Goal: Task Accomplishment & Management: Complete application form

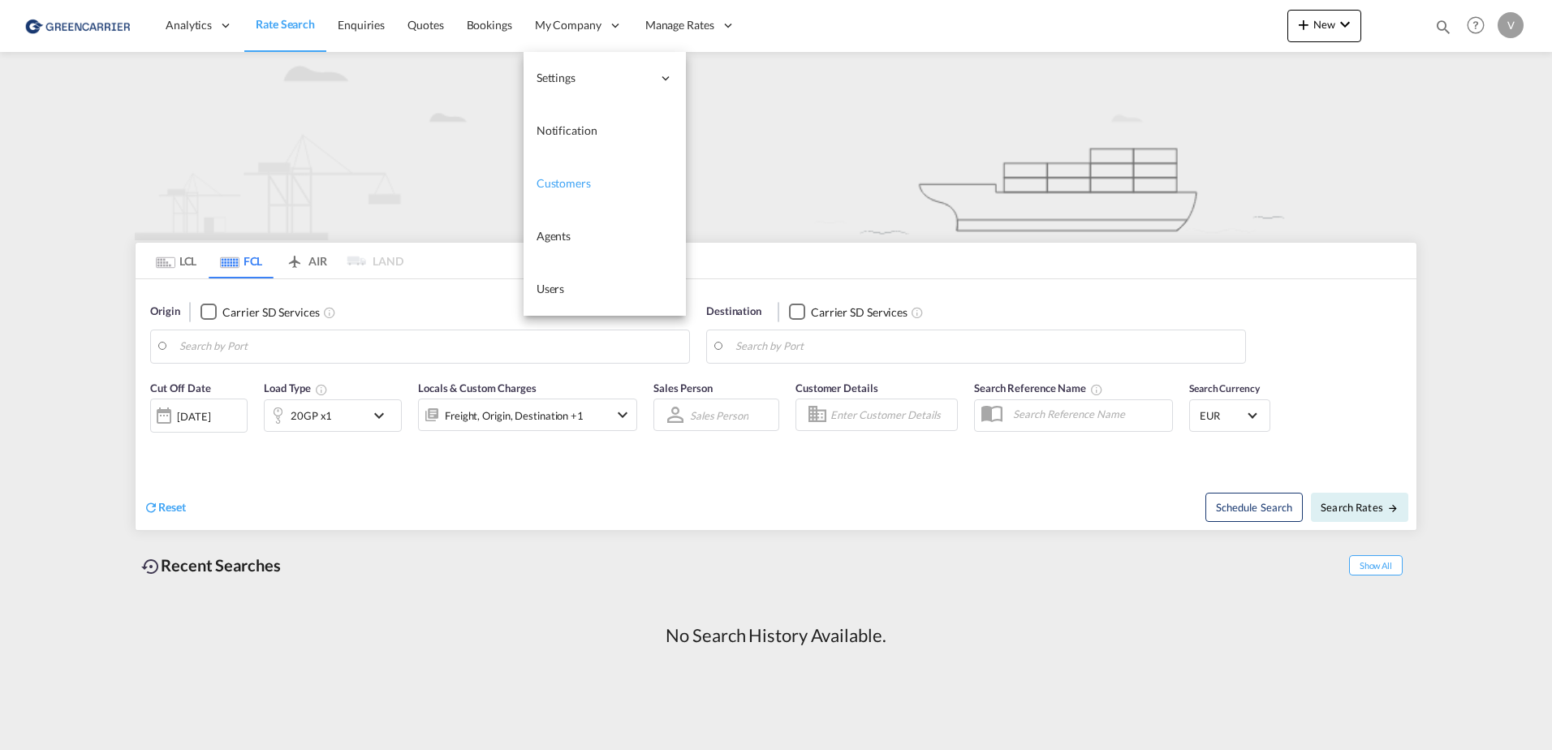
click at [568, 185] on span "Customers" at bounding box center [564, 183] width 54 height 14
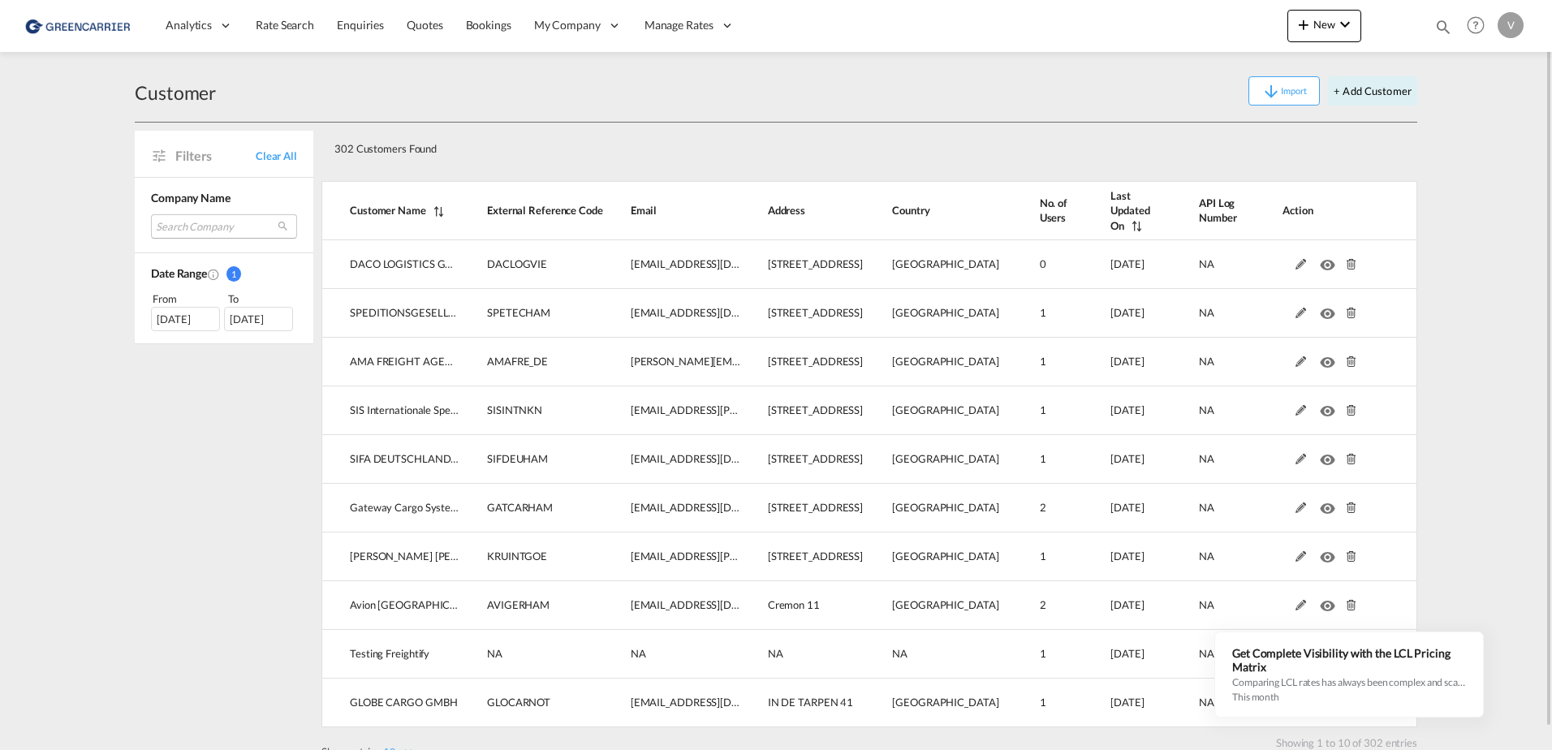
click at [206, 232] on md-select "Search Company daco logistics gmbh speditionsgesellschaft teconja mbh ama freig…" at bounding box center [224, 226] width 146 height 24
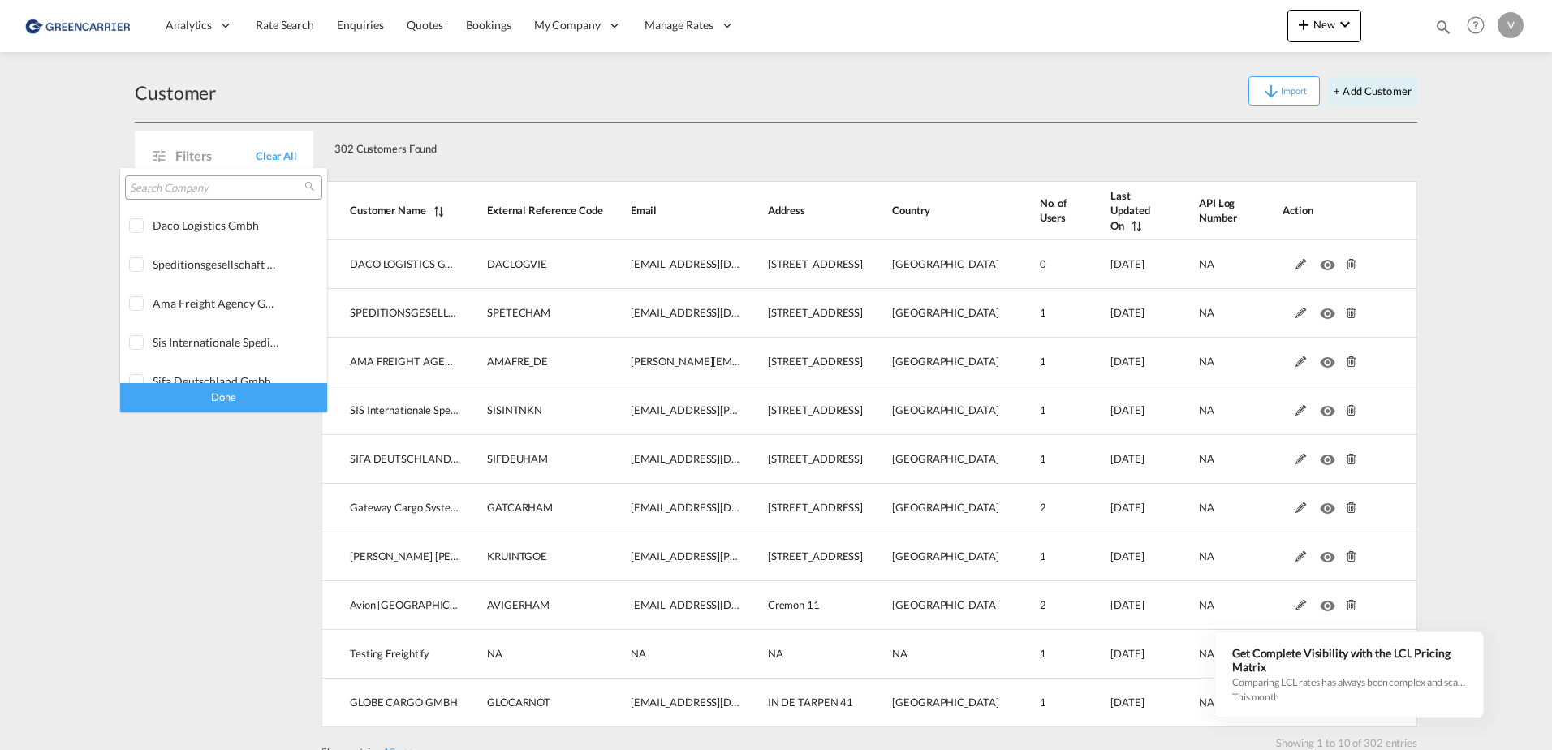
type md-option "[object Object]"
click at [248, 188] on input "search" at bounding box center [217, 188] width 175 height 15
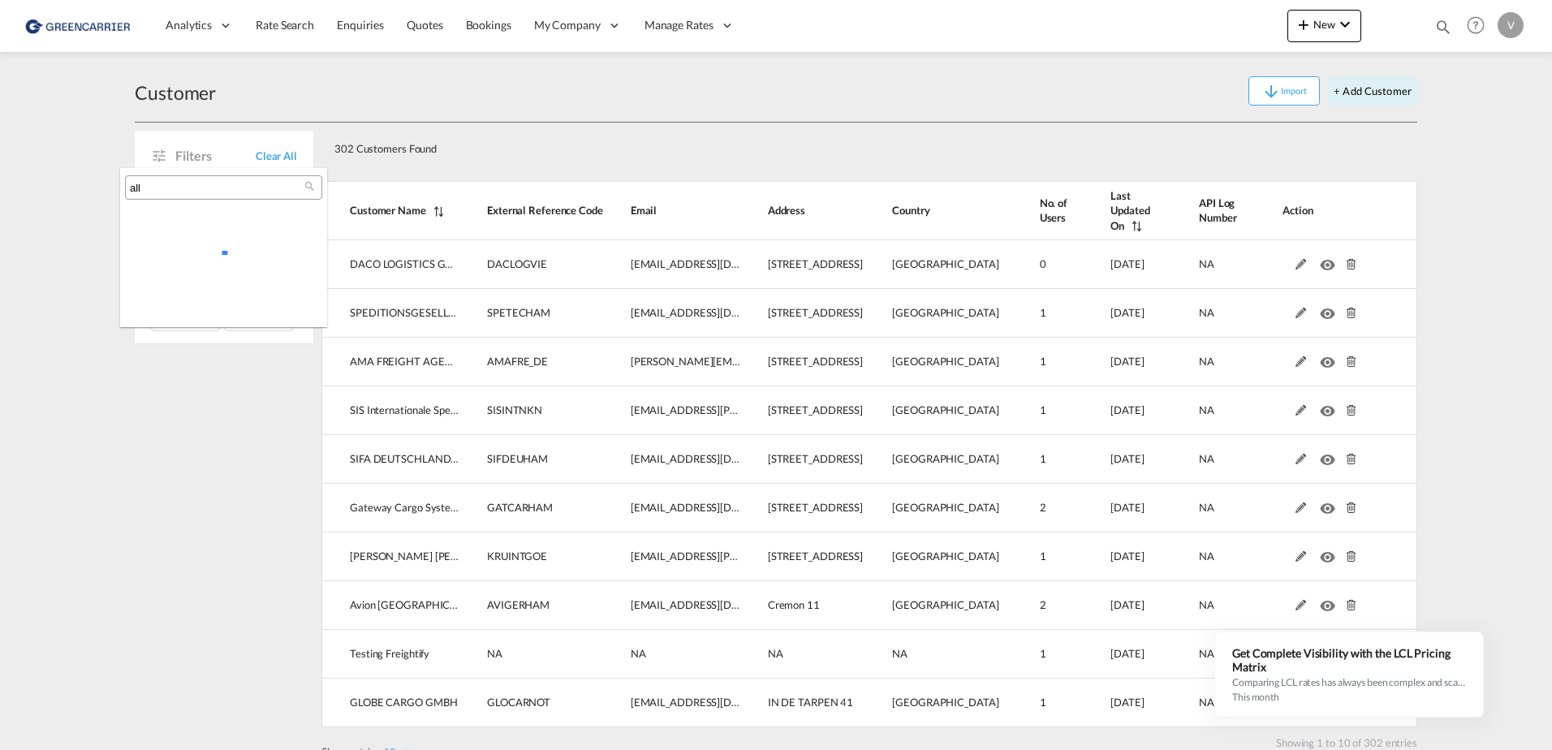
scroll to position [0, 0]
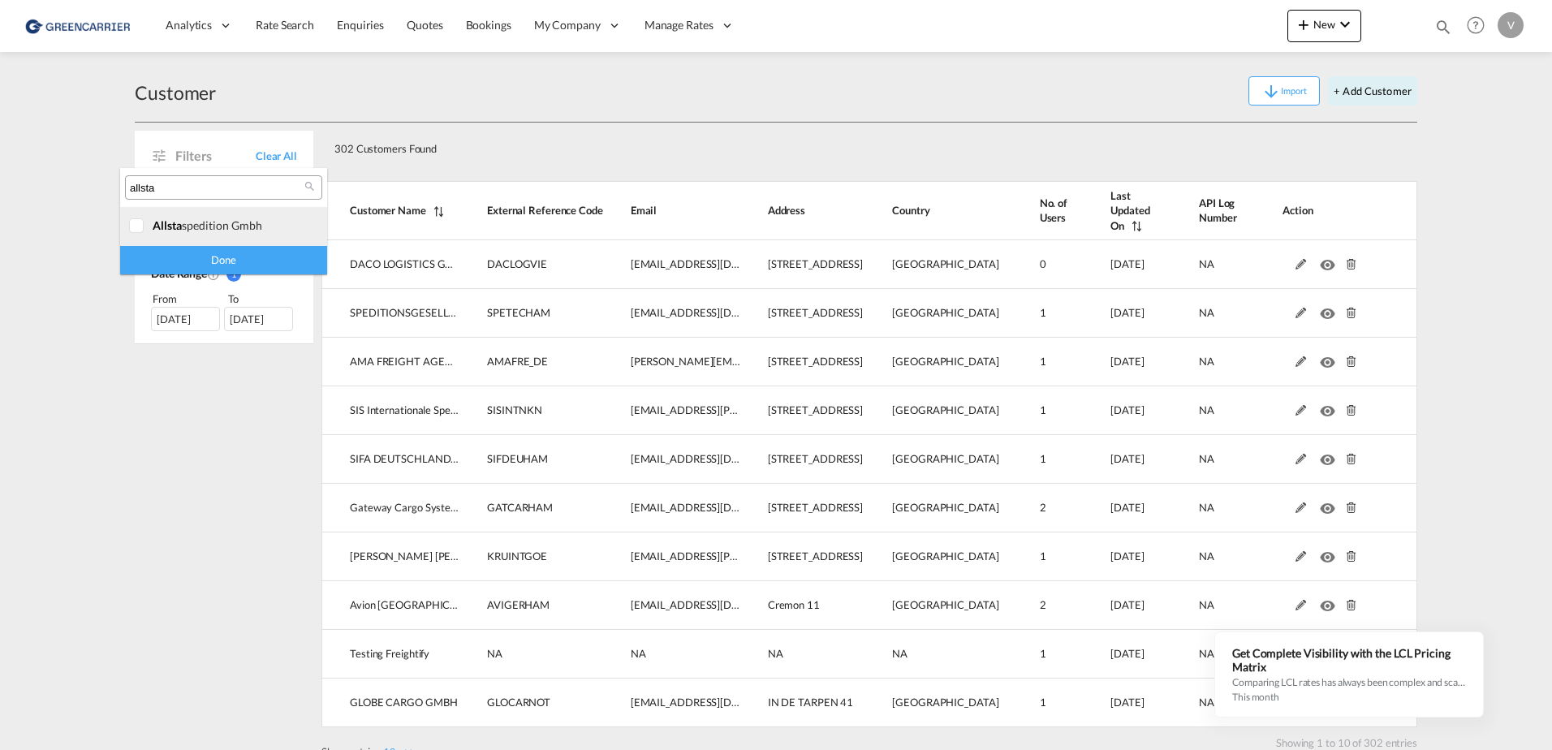
type input "allsta"
click at [219, 227] on div "allsta spedition gmbh" at bounding box center [216, 225] width 127 height 14
click at [220, 258] on div "Done" at bounding box center [223, 260] width 207 height 28
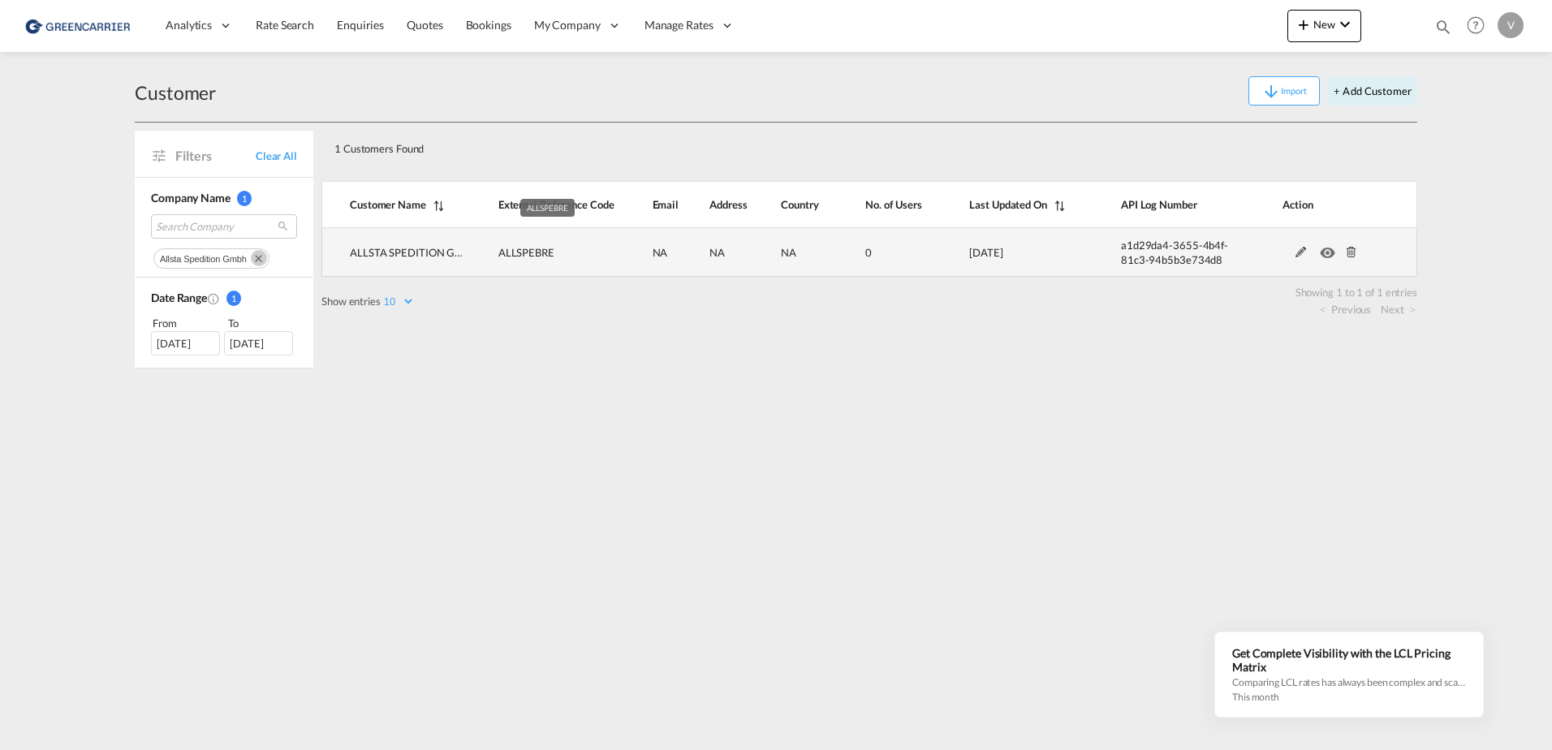
click at [519, 254] on span "ALLSPEBRE" at bounding box center [526, 252] width 56 height 13
drag, startPoint x: 539, startPoint y: 258, endPoint x: 498, endPoint y: 258, distance: 41.4
click at [498, 258] on td "ALLSPEBRE" at bounding box center [548, 252] width 154 height 49
copy span "ALLSPEBRE"
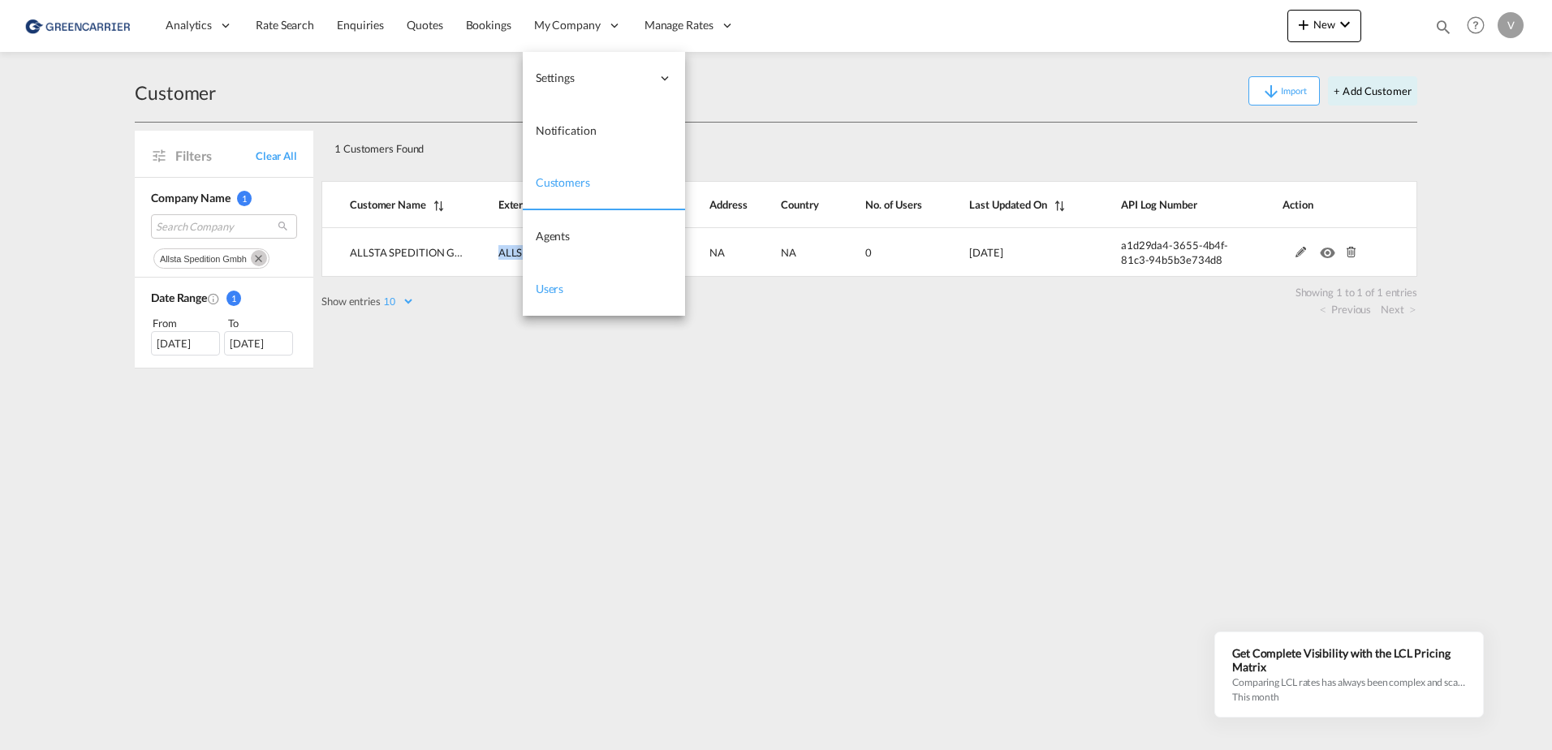
click at [572, 291] on link "Users" at bounding box center [604, 289] width 162 height 53
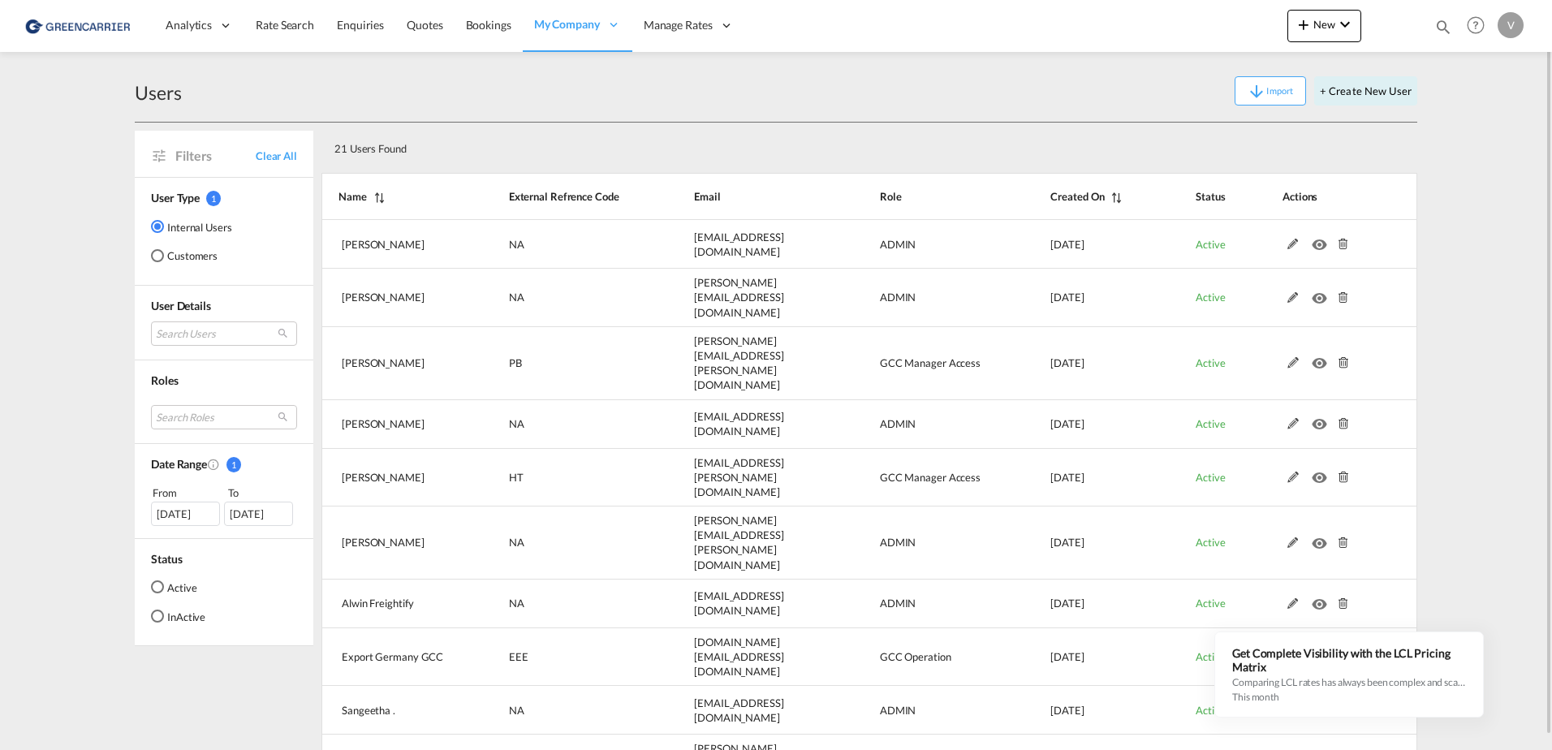
click at [159, 254] on div "Customers" at bounding box center [157, 255] width 13 height 13
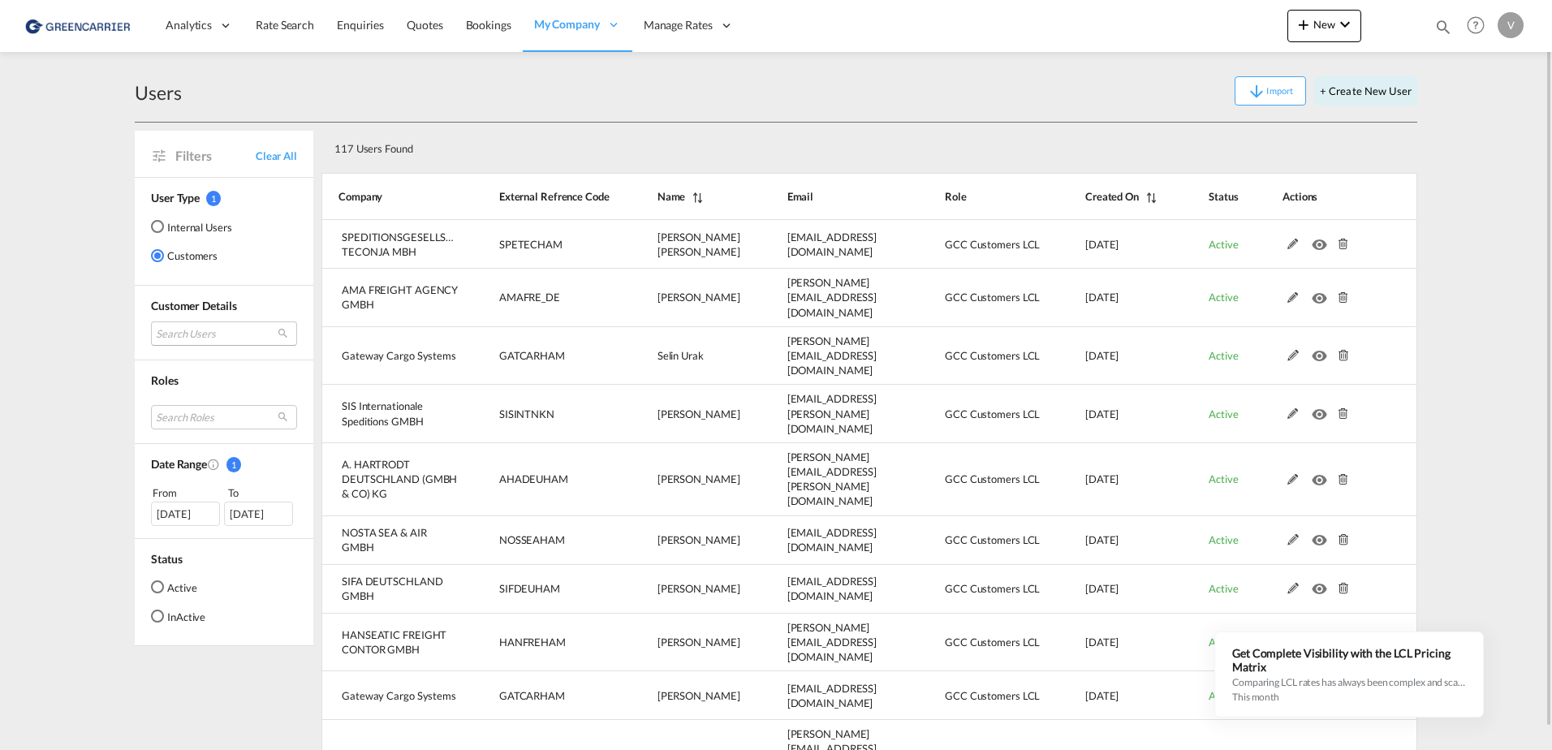
click at [201, 334] on md-select "Search Users user name user [PERSON_NAME] [PERSON_NAME] [EMAIL_ADDRESS][DOMAIN_…" at bounding box center [224, 334] width 146 height 24
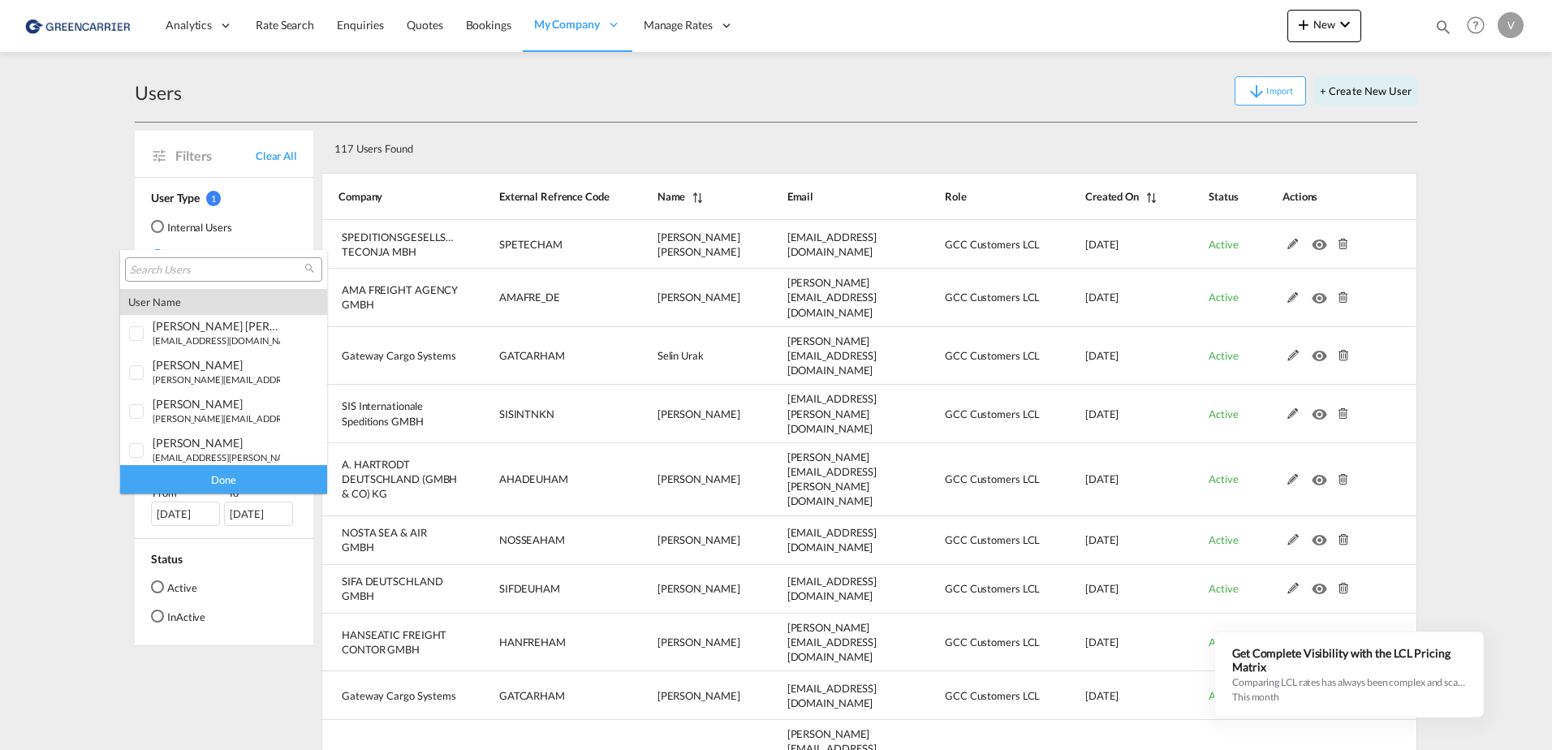
click at [163, 272] on input "search" at bounding box center [217, 270] width 175 height 15
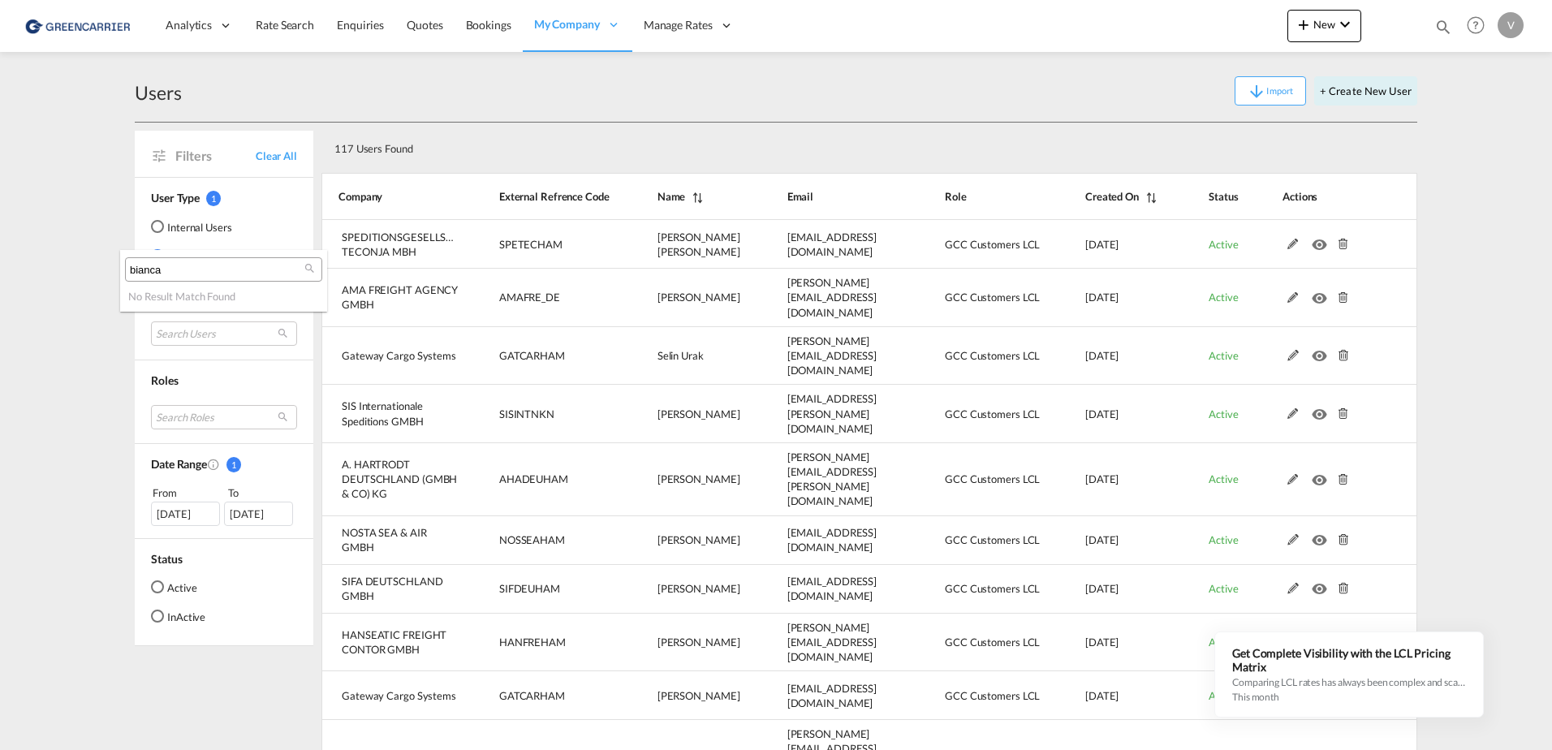
type input "bianca"
click at [75, 365] on md-backdrop at bounding box center [776, 375] width 1552 height 750
click at [1378, 83] on button "+ Create New User" at bounding box center [1365, 90] width 103 height 29
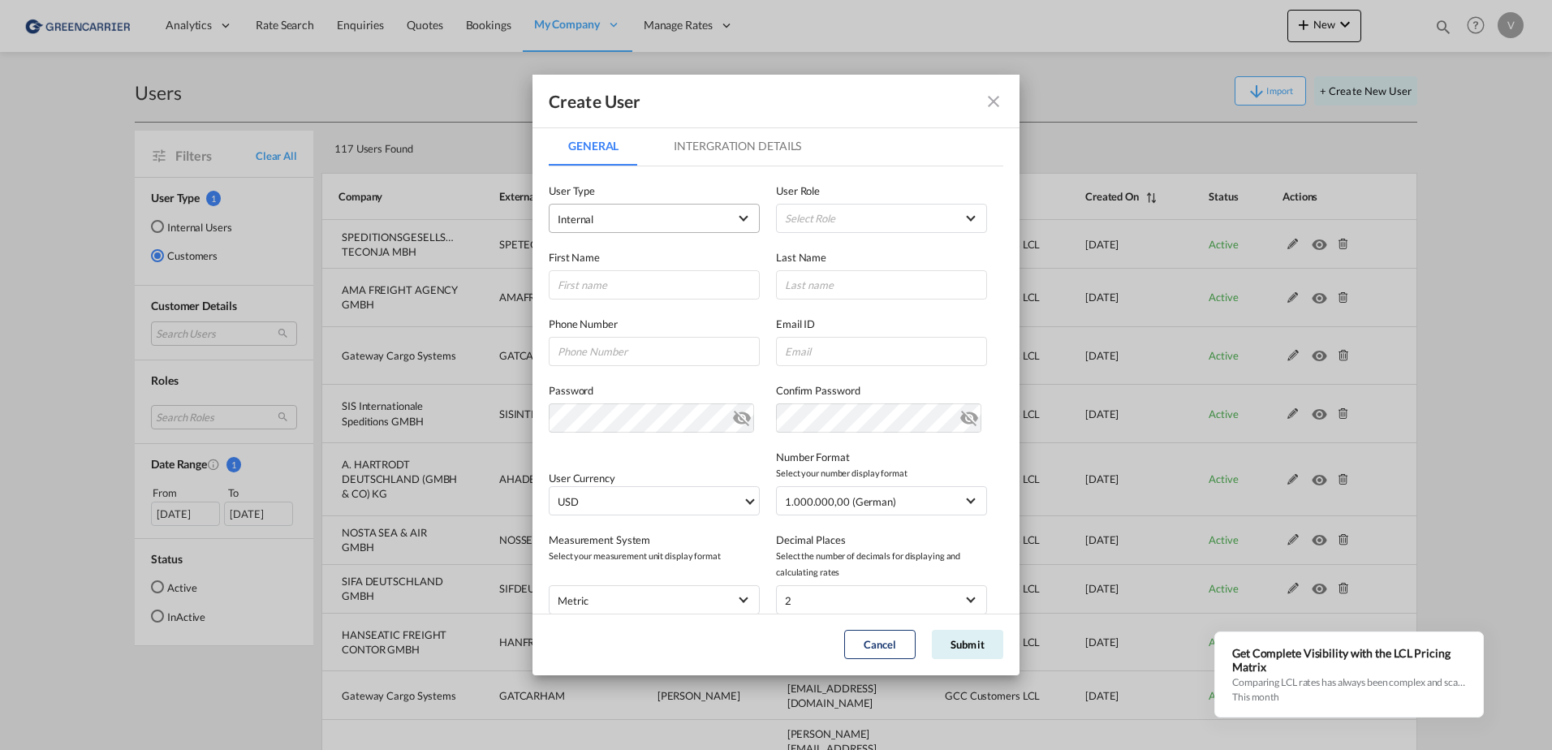
click at [642, 222] on span "Internal" at bounding box center [643, 219] width 170 height 16
click at [615, 252] on md-option "Customer" at bounding box center [653, 258] width 214 height 39
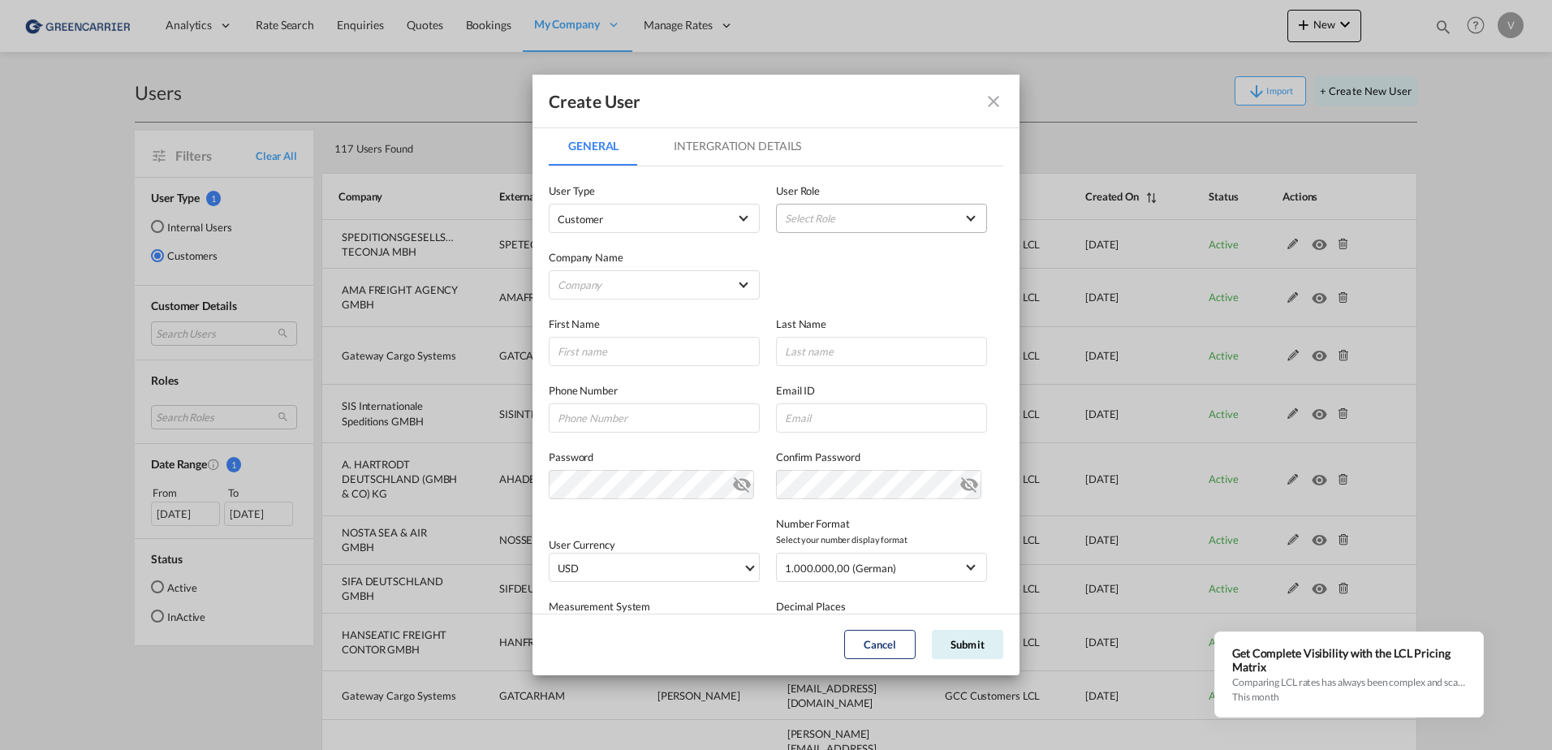
click at [845, 227] on md-select "Select Role BCO GLOBAL GCC Customers FCL USER_DEFINED GCC Customers LCL USER_DE…" at bounding box center [881, 218] width 211 height 29
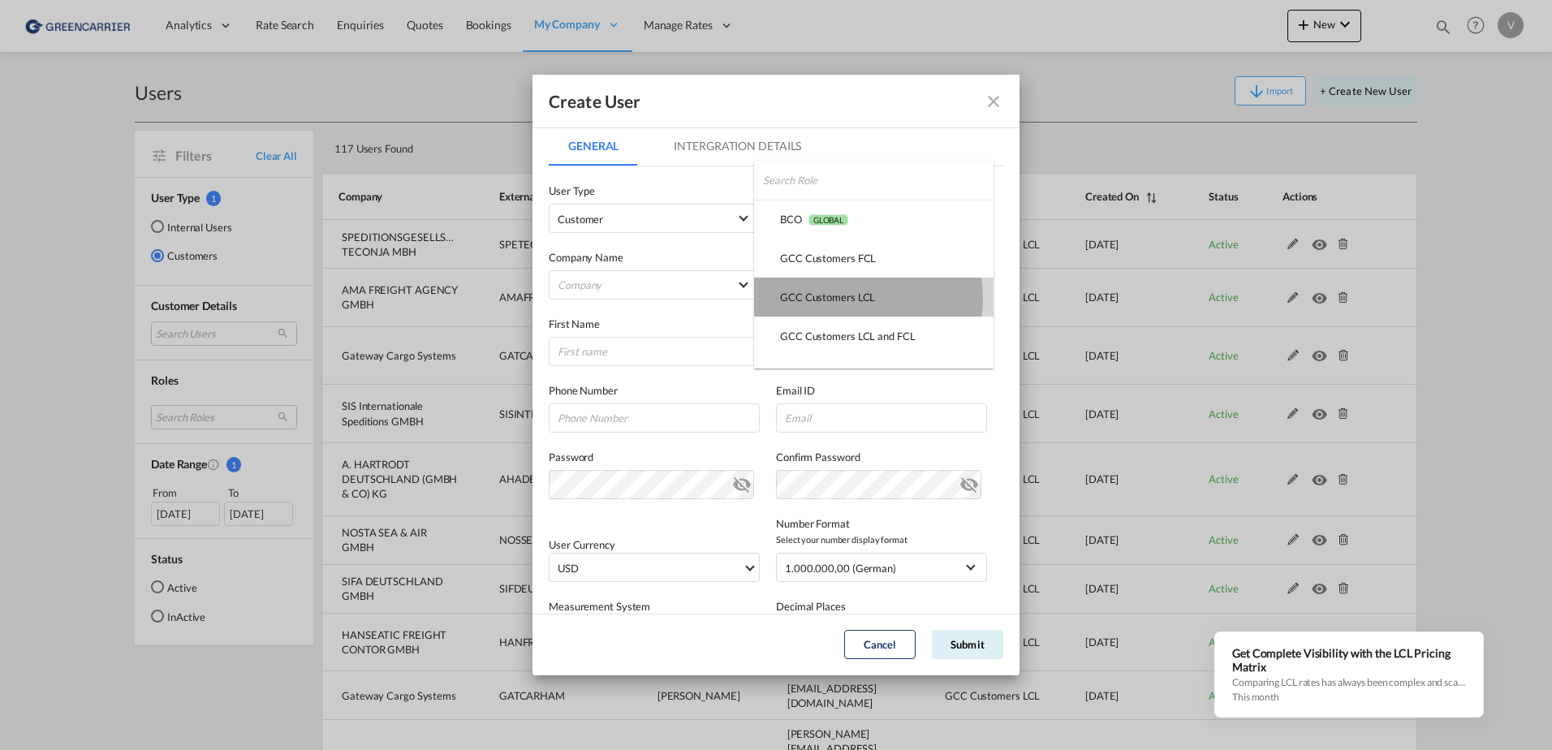
click at [847, 299] on div "GCC Customers LCL USER_DEFINED" at bounding box center [827, 297] width 95 height 15
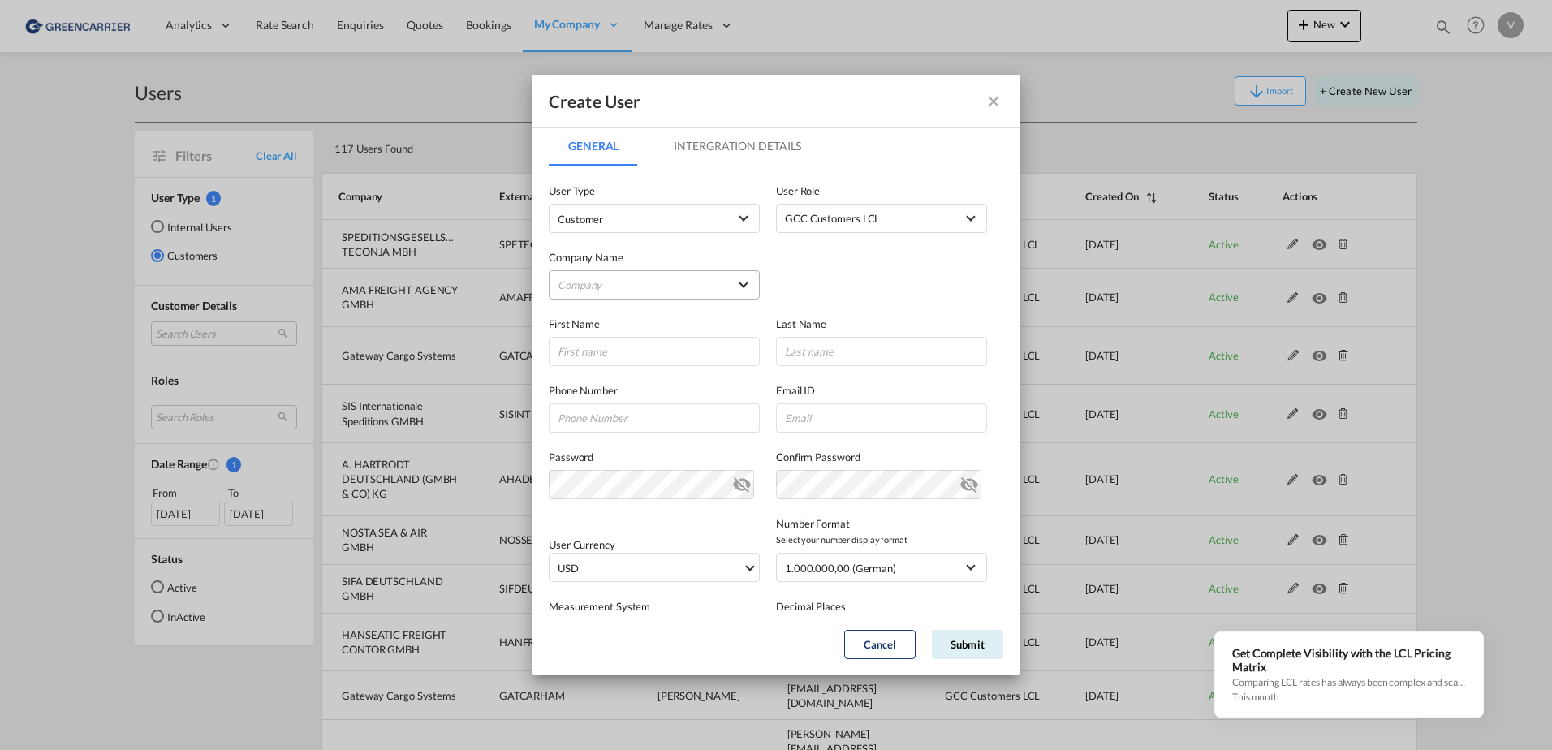
click at [711, 284] on md-select "Company [PERSON_NAME] & Co. GmbH AMA FREIGHT AGENCY GMBH Avion Germany Gmbh BEN…" at bounding box center [654, 284] width 211 height 29
type md-option "95001b70-36f8-11f0-91d3-01ddd859c05b"
click at [689, 248] on input "search" at bounding box center [683, 246] width 283 height 39
type input "allsta"
click at [628, 289] on div "ALLSTA SPEDITION GMBH" at bounding box center [623, 285] width 129 height 15
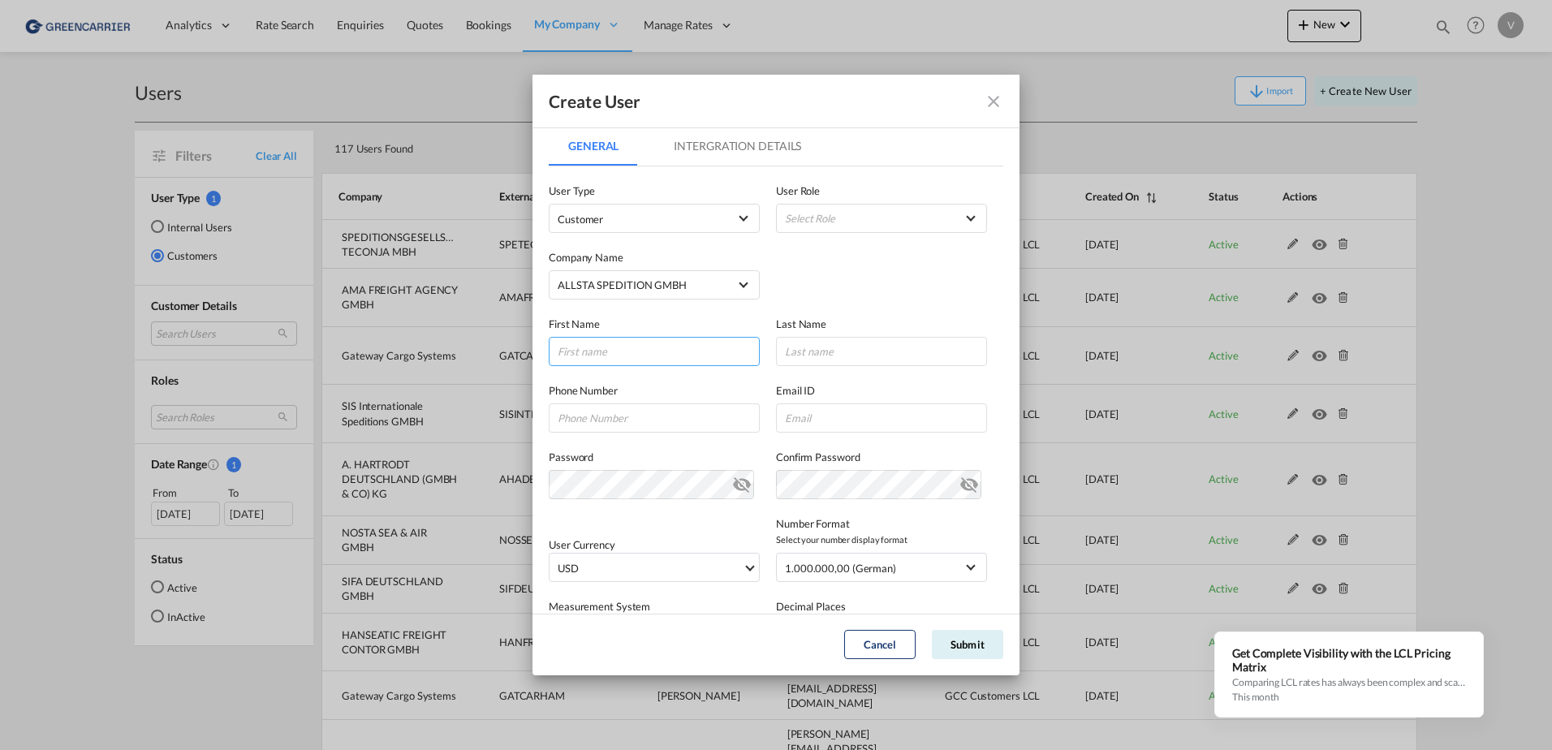
click at [604, 347] on input "GeneralIntergration Details ..." at bounding box center [654, 351] width 211 height 29
type input "[PERSON_NAME]"
type input "Holzenkaempfer"
click at [671, 423] on input "GeneralIntergration Details ..." at bounding box center [654, 418] width 211 height 29
paste input "[PHONE_NUMBER]"
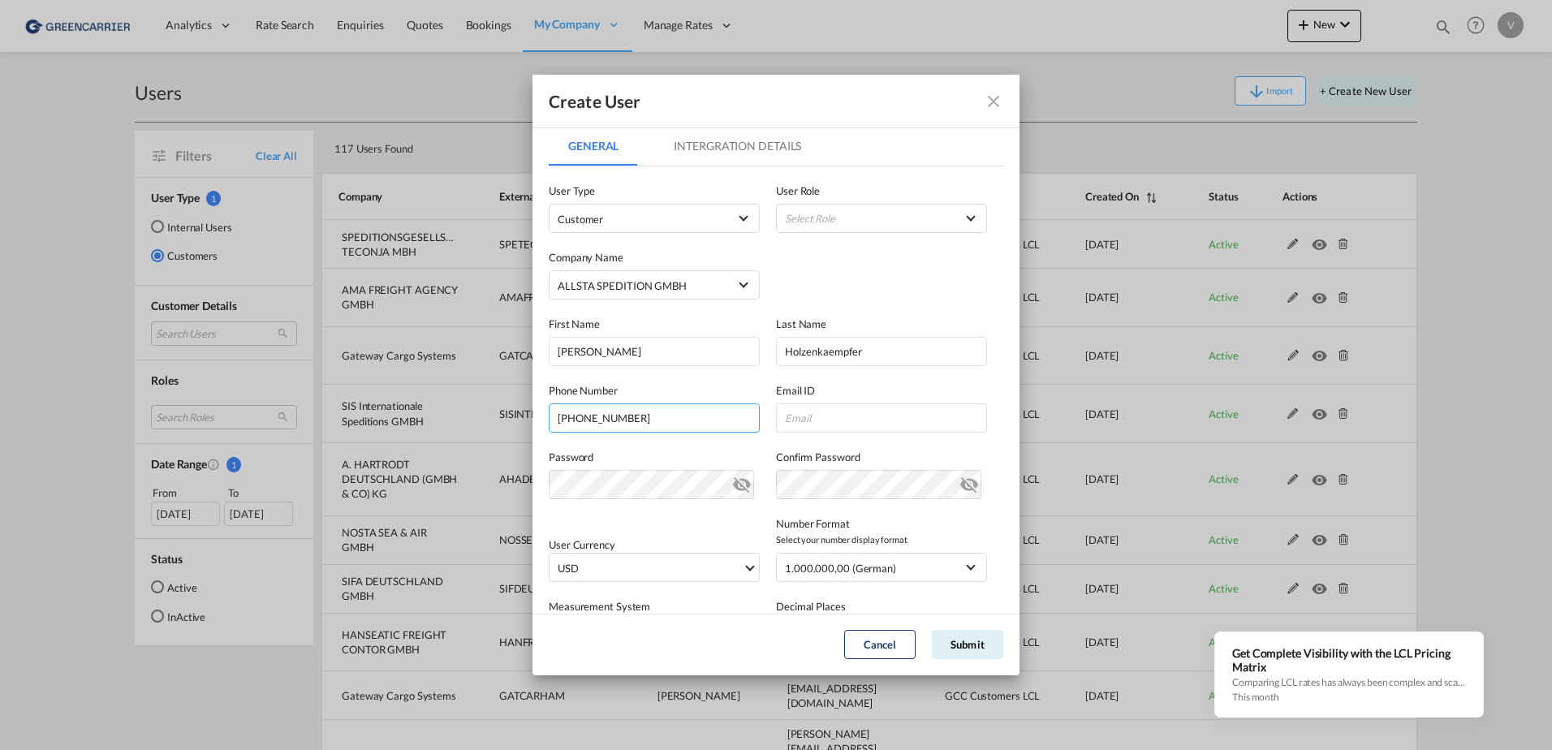
type input "[PHONE_NUMBER]"
click at [828, 421] on input "GeneralIntergration Details ..." at bounding box center [881, 418] width 211 height 29
paste input "[PERSON_NAME][EMAIL_ADDRESS][DOMAIN_NAME]"
type input "[PERSON_NAME][EMAIL_ADDRESS][DOMAIN_NAME]"
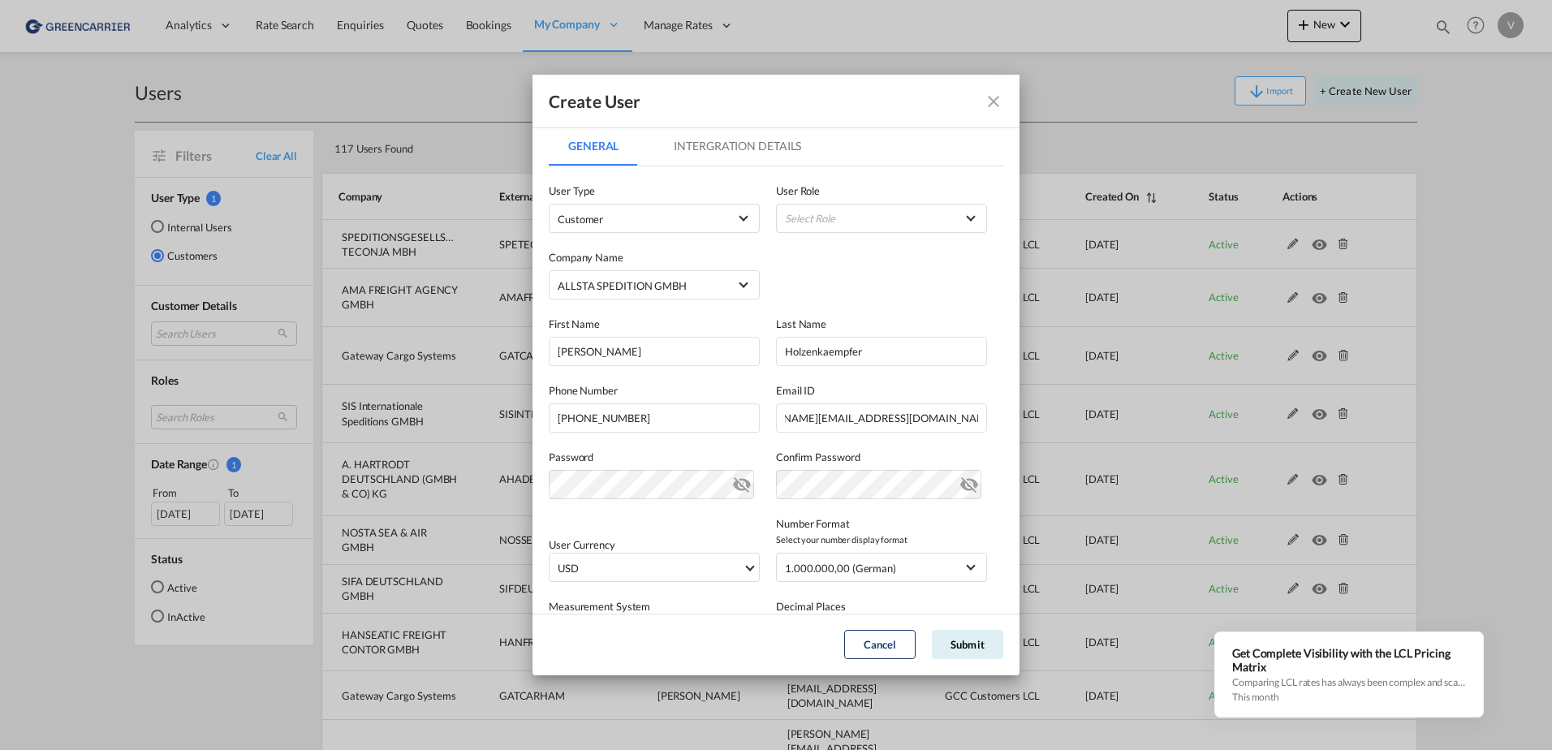
click at [883, 438] on div "Password Password must contain the following: A special character A number Mini…" at bounding box center [776, 466] width 455 height 67
click at [749, 559] on md-select-value "USD" at bounding box center [657, 568] width 203 height 28
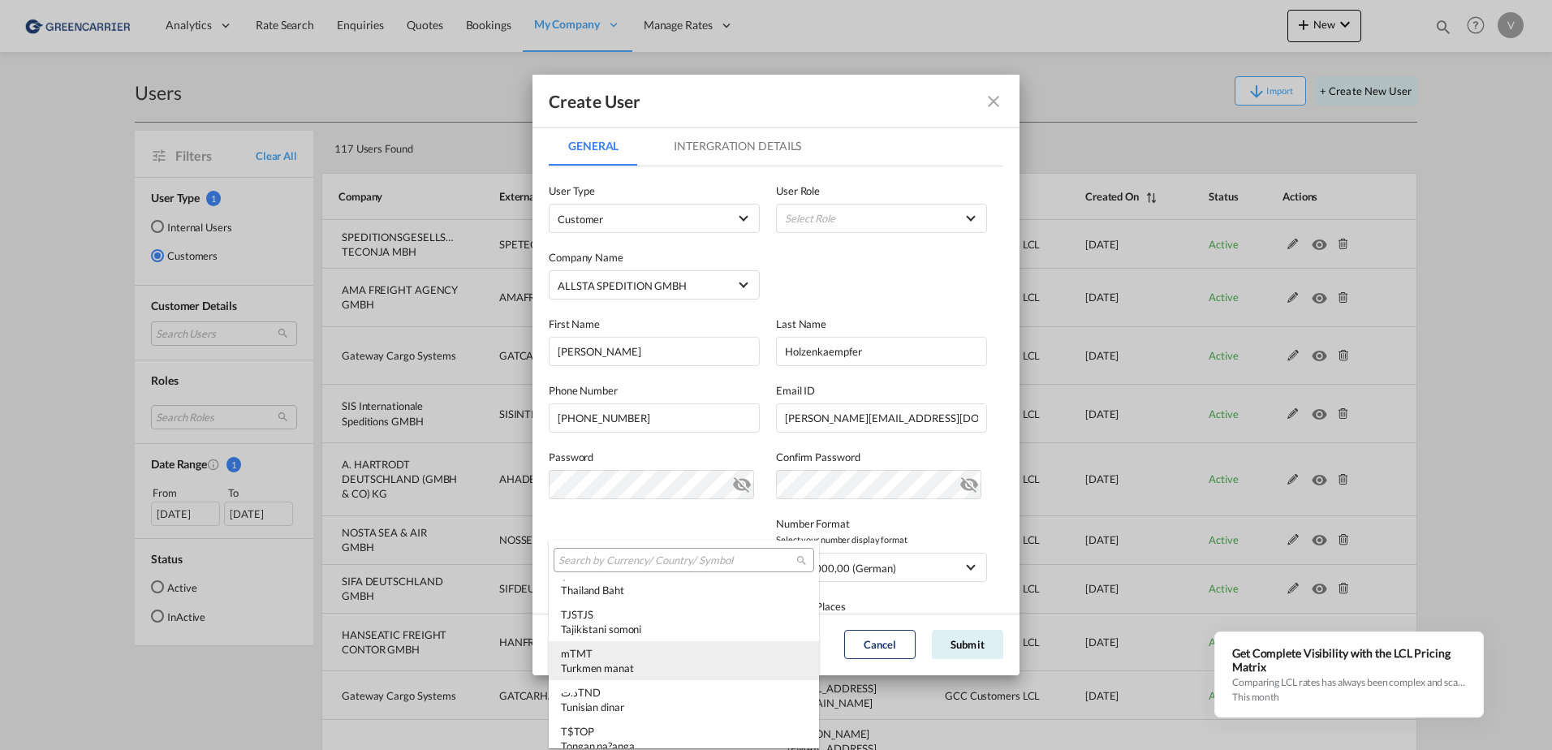
scroll to position [4550, 0]
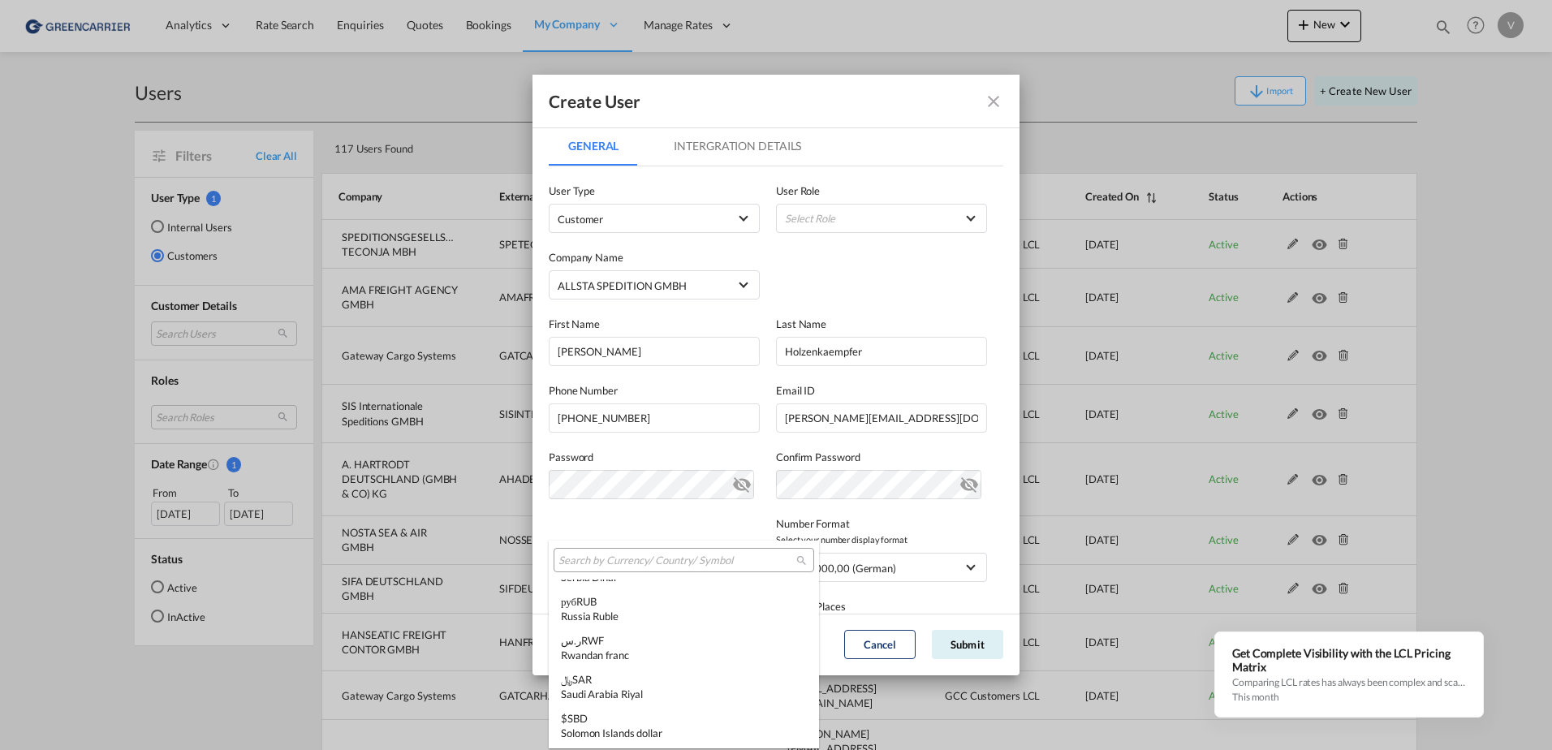
type md-option "USD"
click at [662, 562] on input "search" at bounding box center [678, 561] width 238 height 15
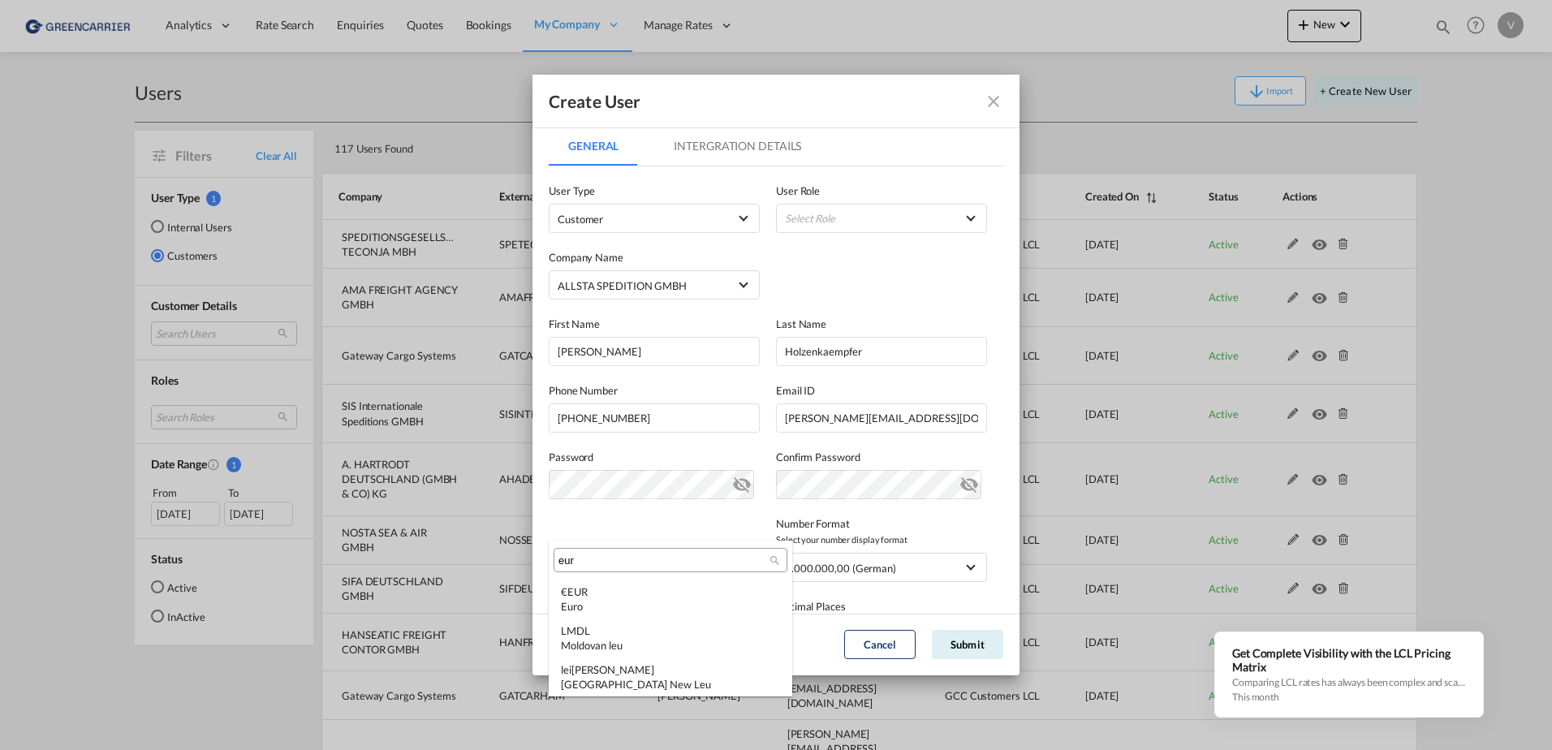
scroll to position [0, 0]
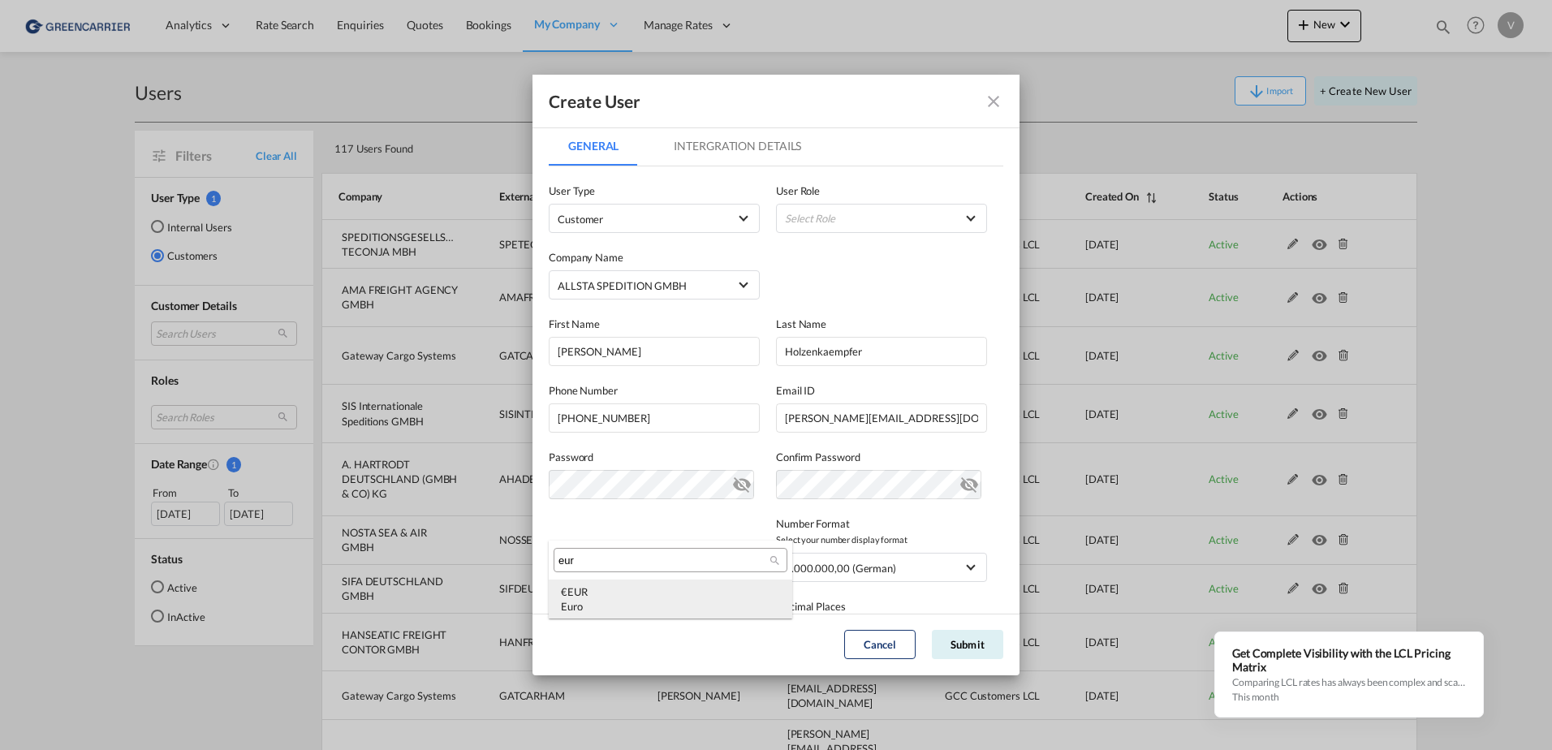
type input "eur"
click at [667, 585] on div "€ EUR Euro" at bounding box center [670, 599] width 219 height 29
click at [754, 148] on md-tab-item "Intergration Details" at bounding box center [737, 146] width 166 height 39
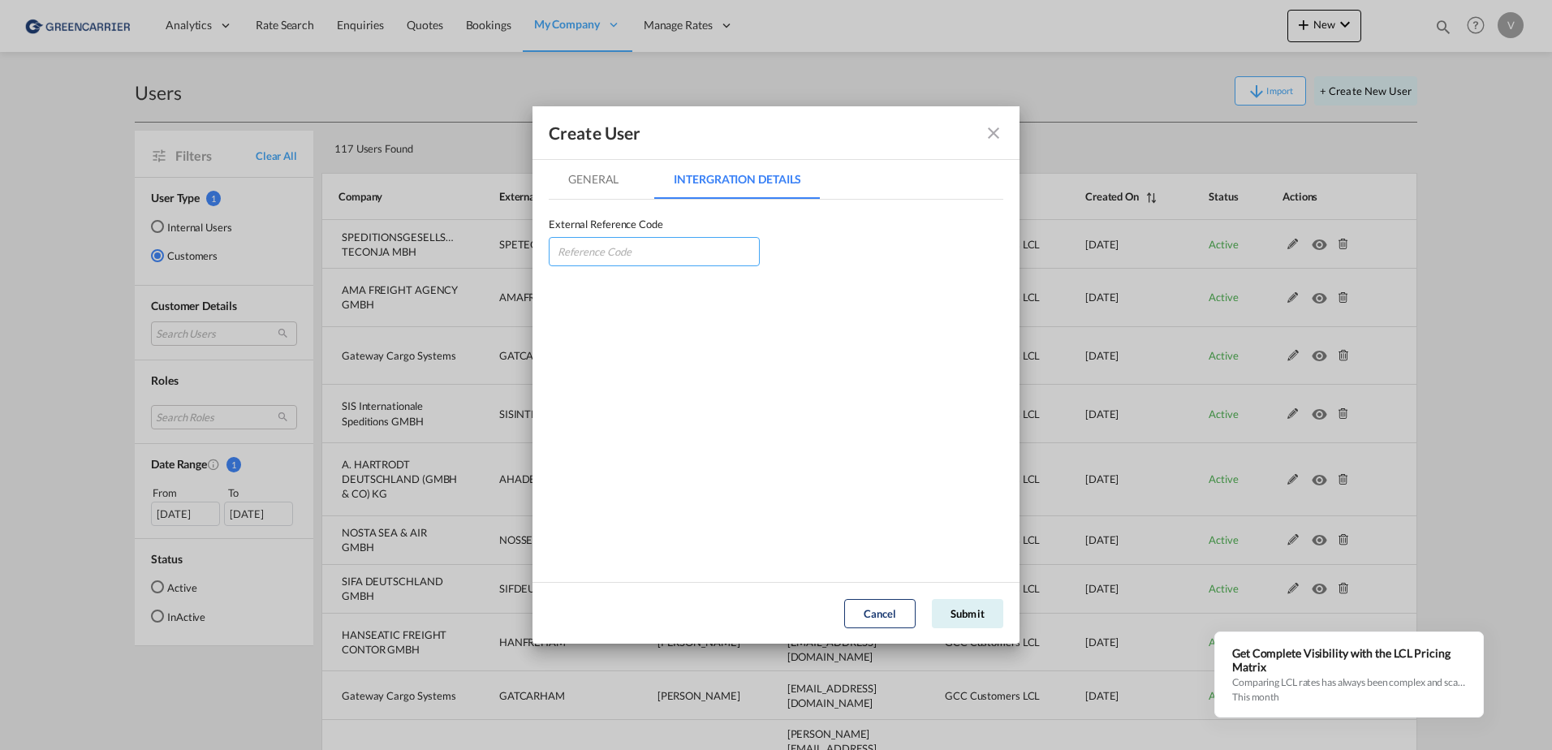
click at [629, 256] on input "GeneralIntergration Details ..." at bounding box center [654, 251] width 211 height 29
click at [630, 253] on input "GeneralIntergration Details ..." at bounding box center [654, 251] width 211 height 29
click at [665, 249] on input "GeneralIntergration Details ..." at bounding box center [654, 251] width 211 height 29
type input "ALLSPEBRE"
click at [593, 179] on md-tab-item "General" at bounding box center [593, 179] width 89 height 39
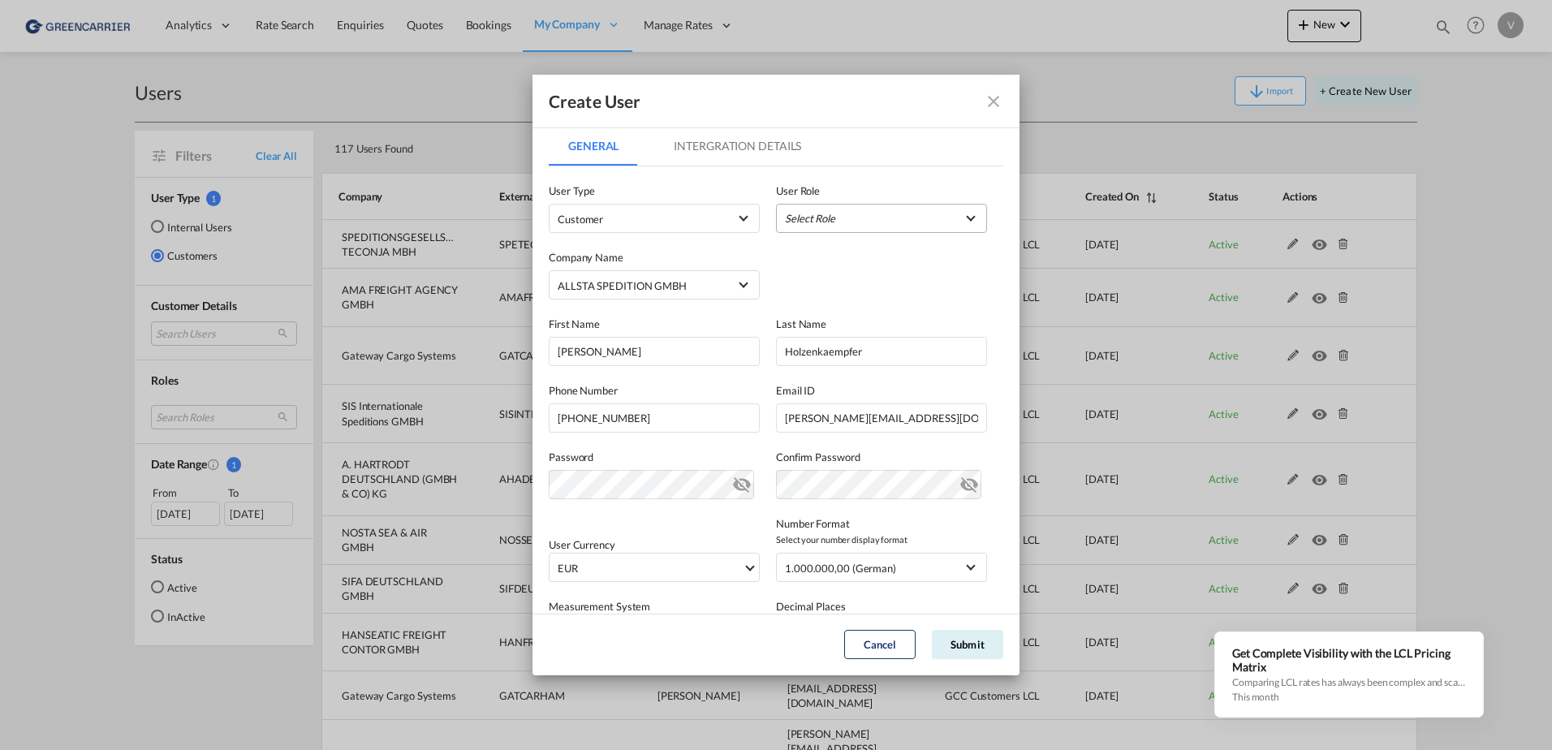
click at [919, 219] on md-select "Select Role" at bounding box center [881, 218] width 211 height 29
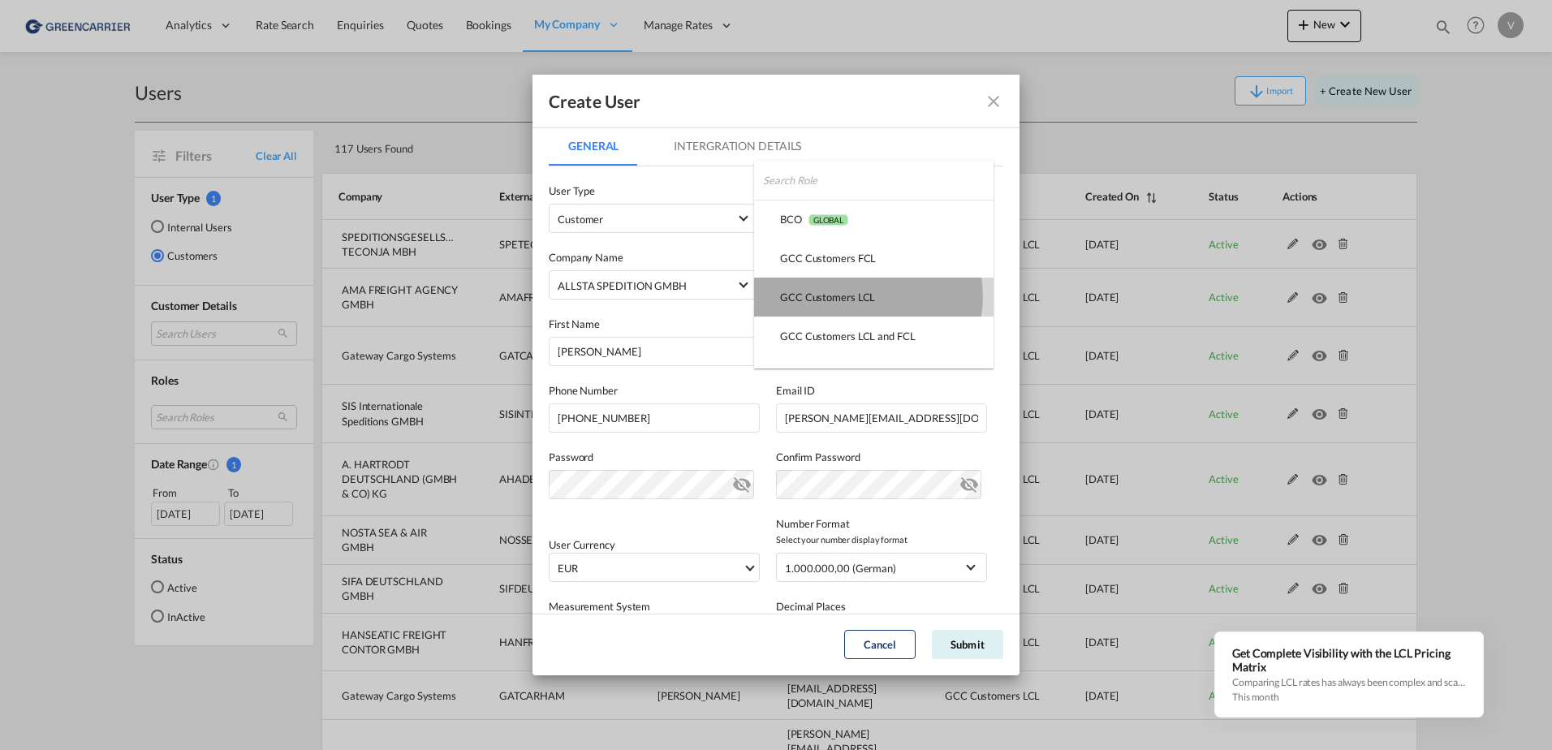
click at [861, 296] on div "GCC Customers LCL USER_DEFINED" at bounding box center [827, 297] width 95 height 15
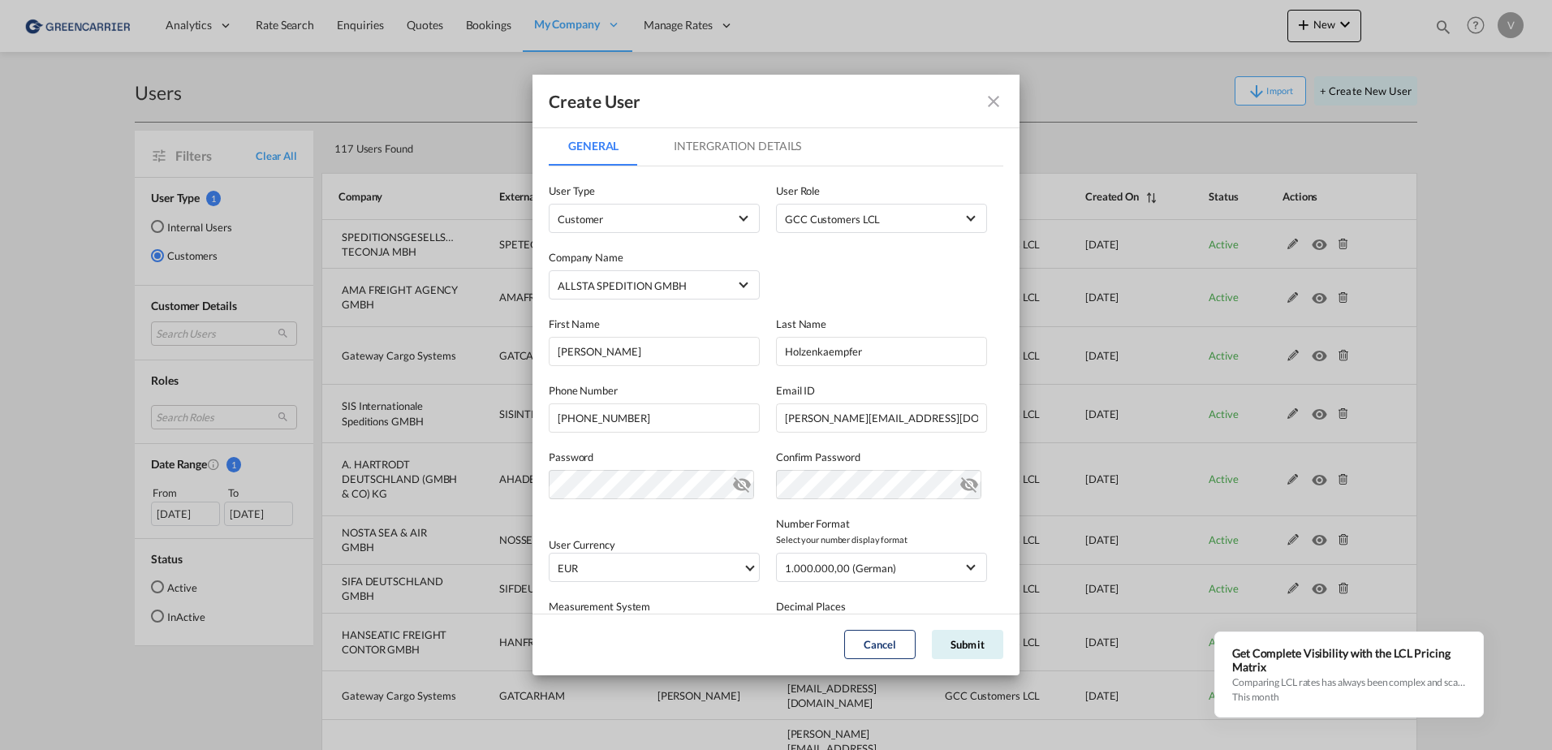
click at [749, 140] on md-tab-item "Intergration Details" at bounding box center [737, 146] width 166 height 39
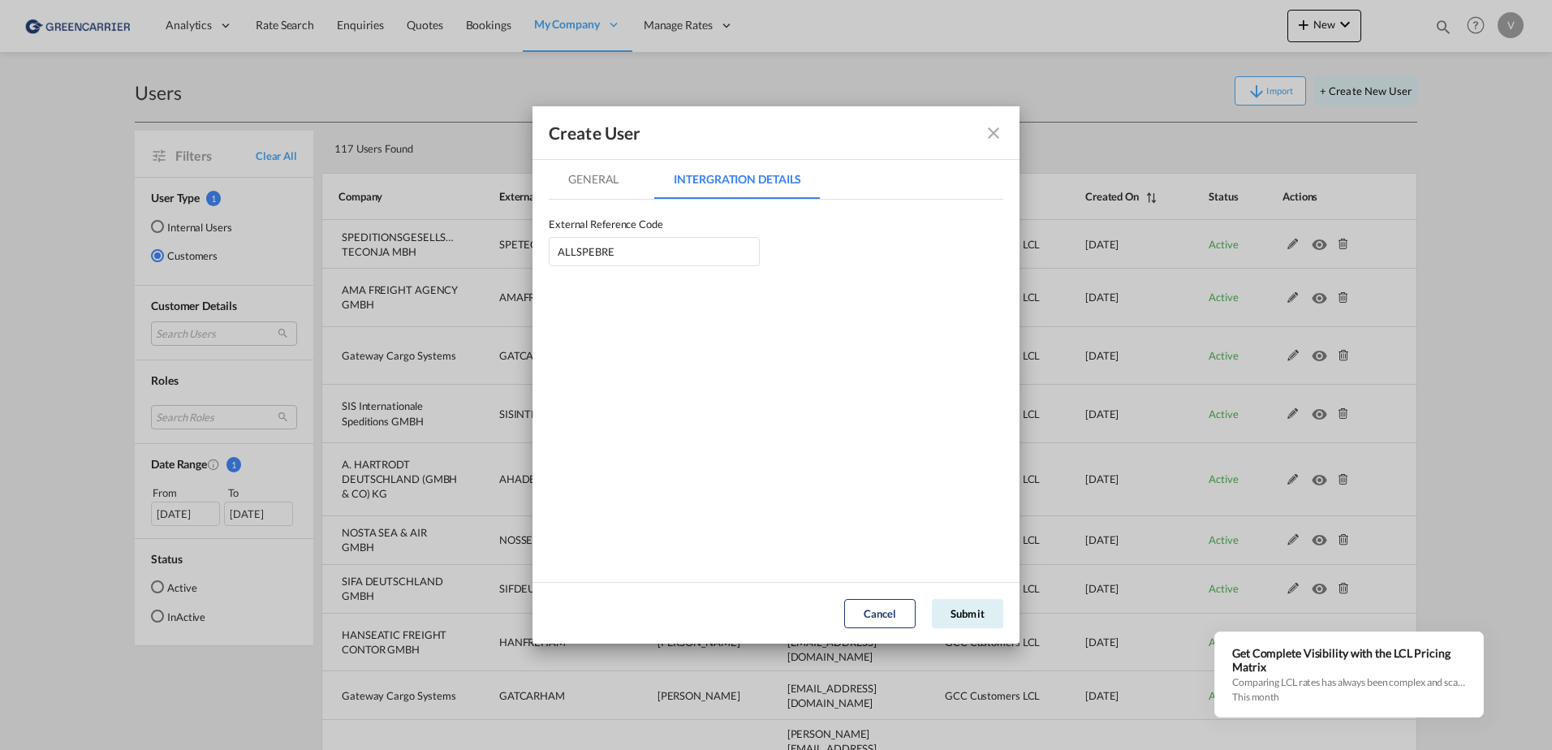
click at [593, 178] on md-tab-item "General" at bounding box center [593, 179] width 89 height 39
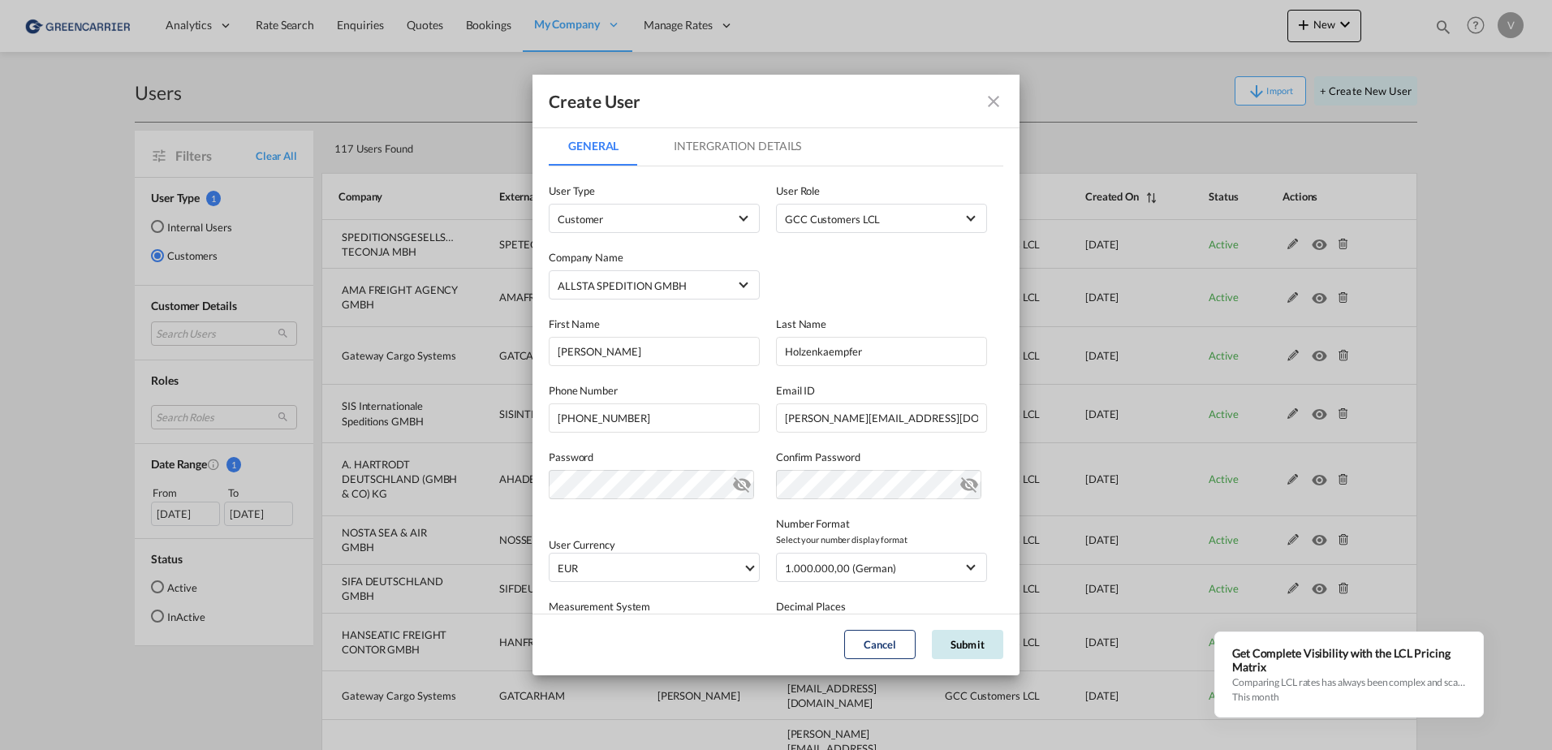
click at [964, 644] on button "Submit" at bounding box center [967, 644] width 71 height 29
